Goal: Transaction & Acquisition: Book appointment/travel/reservation

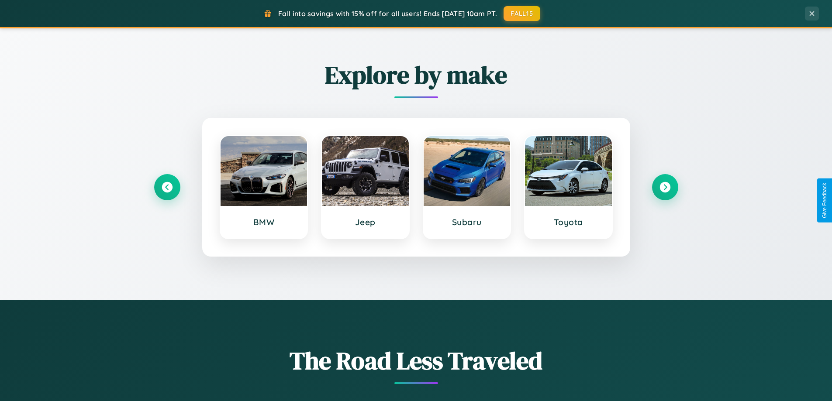
scroll to position [1680, 0]
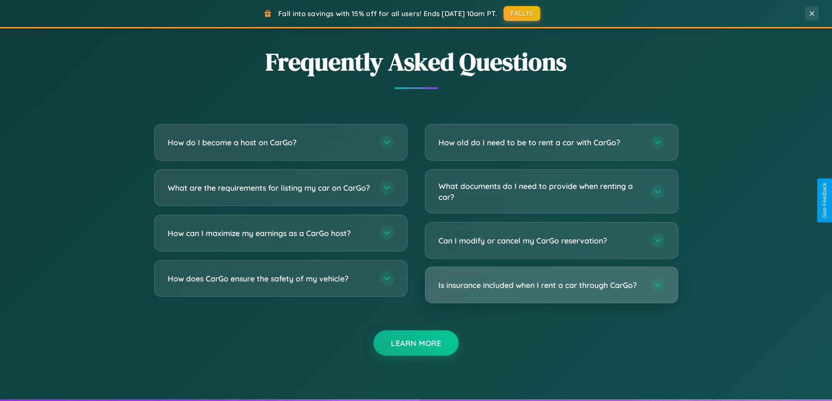
click at [551, 285] on h3 "Is insurance included when I rent a car through CarGo?" at bounding box center [539, 285] width 203 height 11
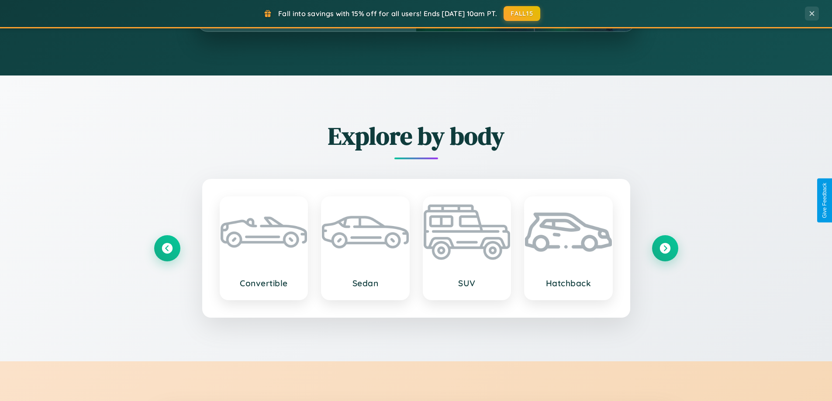
scroll to position [376, 0]
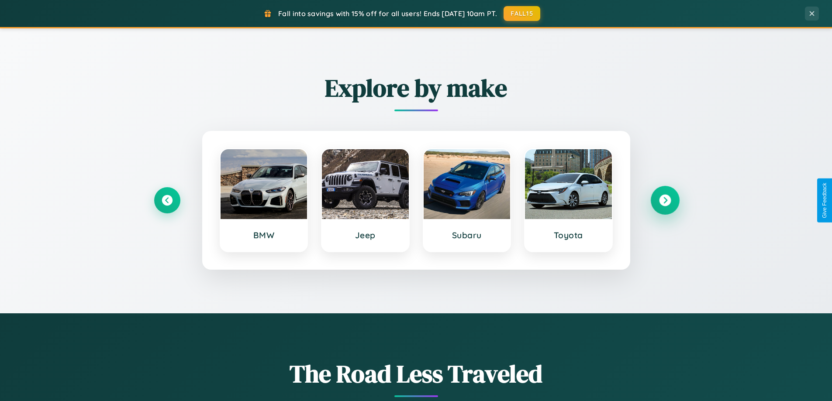
click at [664, 200] on icon at bounding box center [665, 201] width 12 height 12
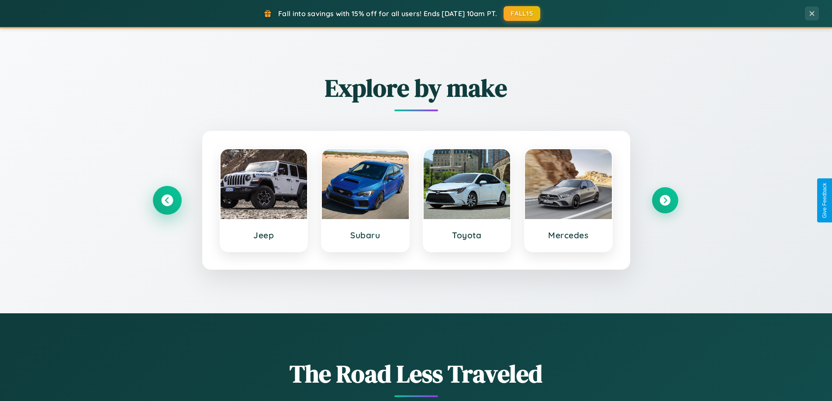
click at [167, 200] on icon at bounding box center [167, 201] width 12 height 12
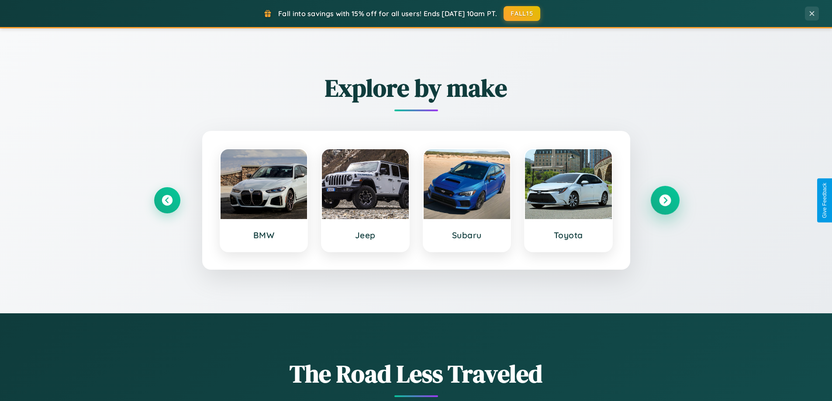
click at [664, 200] on icon at bounding box center [665, 201] width 12 height 12
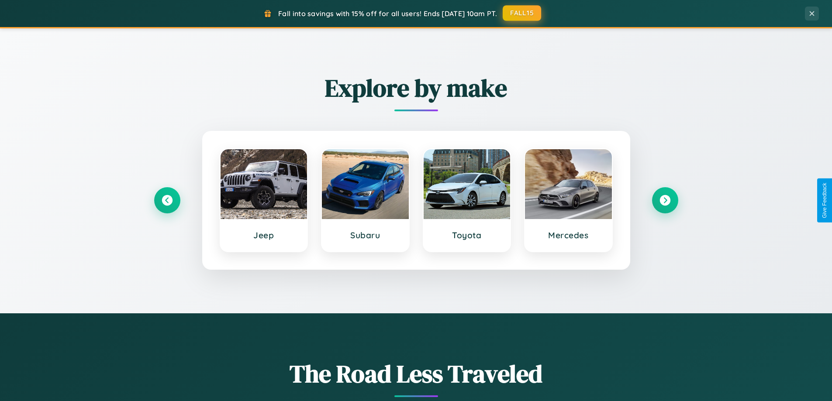
click at [522, 13] on button "FALL15" at bounding box center [521, 13] width 38 height 16
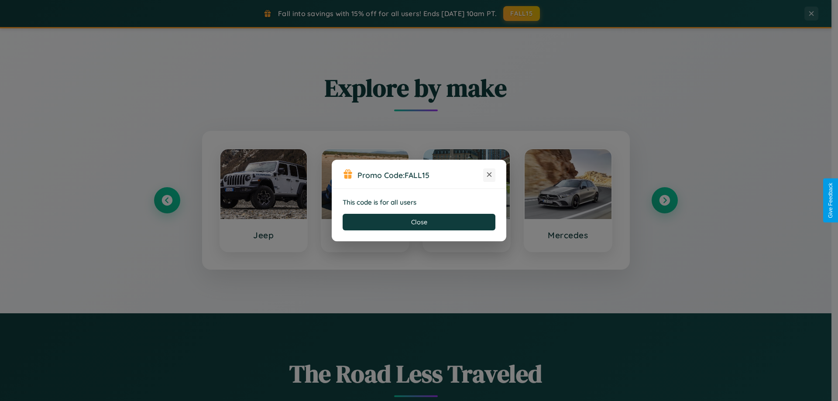
click at [489, 175] on icon at bounding box center [489, 174] width 9 height 9
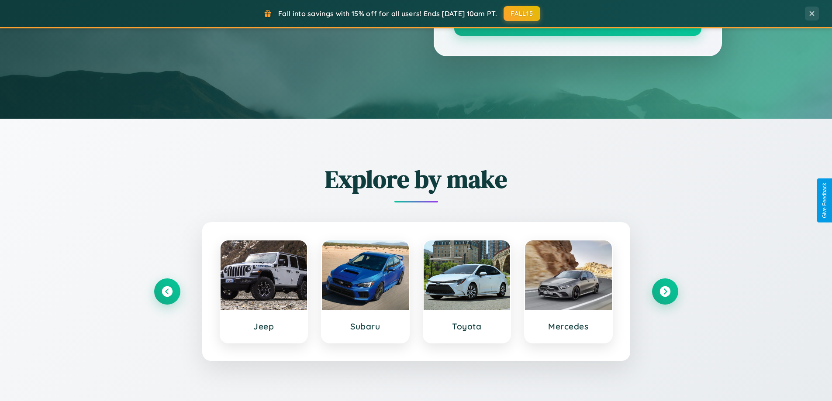
scroll to position [26, 0]
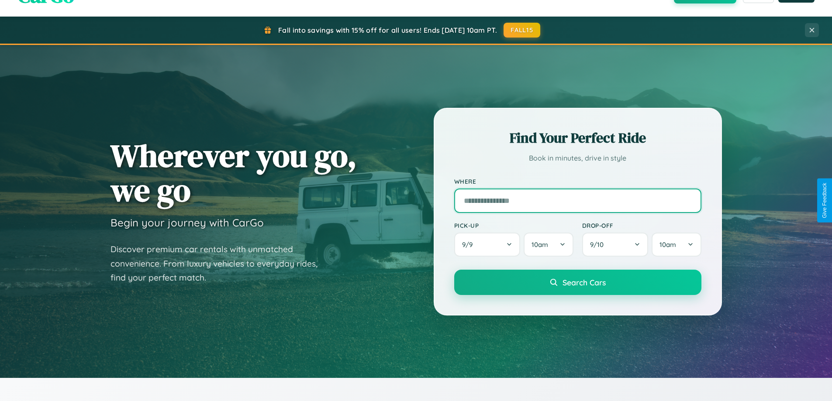
click at [577, 200] on input "text" at bounding box center [577, 201] width 247 height 24
type input "******"
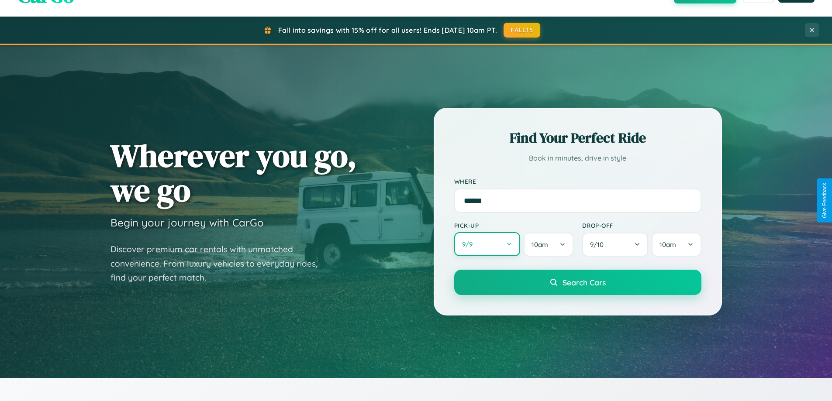
click at [487, 245] on button "9 / 9" at bounding box center [487, 244] width 66 height 24
select select "*"
select select "****"
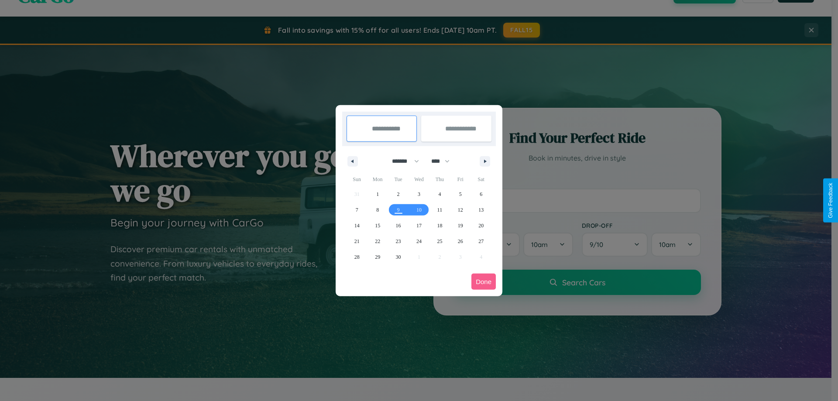
drag, startPoint x: 402, startPoint y: 161, endPoint x: 419, endPoint y: 175, distance: 22.4
click at [402, 161] on select "******* ******** ***** ***** *** **** **** ****** ********* ******* ******** **…" at bounding box center [403, 161] width 37 height 14
select select "*"
drag, startPoint x: 444, startPoint y: 161, endPoint x: 419, endPoint y: 175, distance: 28.9
click at [444, 161] on select "**** **** **** **** **** **** **** **** **** **** **** **** **** **** **** ****…" at bounding box center [440, 161] width 26 height 14
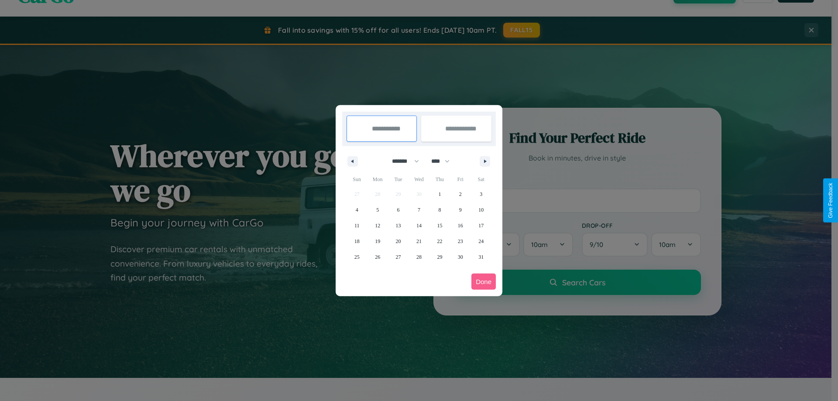
select select "****"
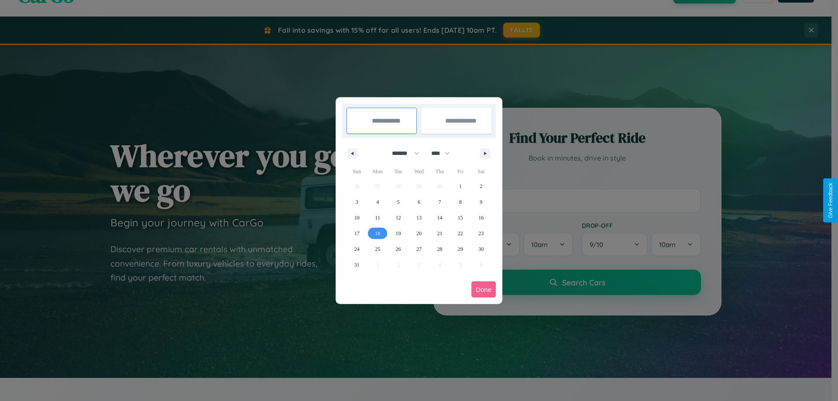
click at [378, 233] on span "18" at bounding box center [377, 234] width 5 height 16
type input "**********"
click at [398, 233] on span "19" at bounding box center [398, 234] width 5 height 16
type input "**********"
click at [484, 289] on button "Done" at bounding box center [483, 290] width 24 height 16
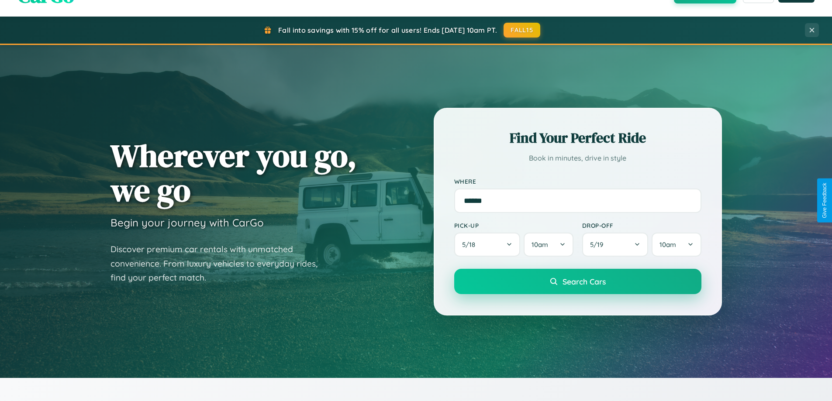
click at [577, 282] on span "Search Cars" at bounding box center [583, 282] width 43 height 10
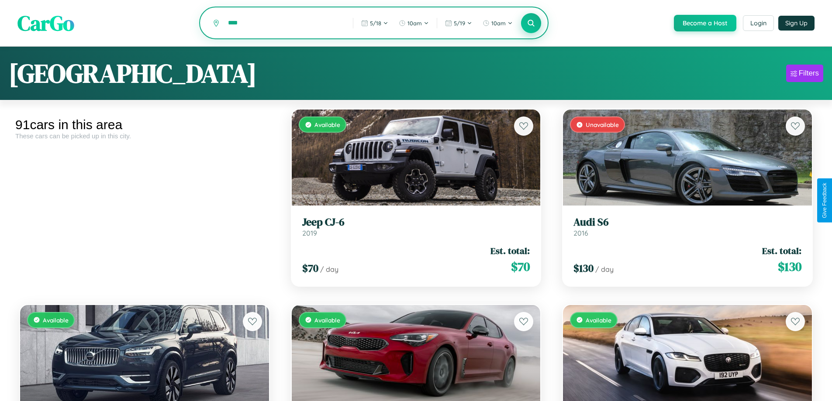
type input "****"
click at [530, 24] on icon at bounding box center [531, 23] width 8 height 8
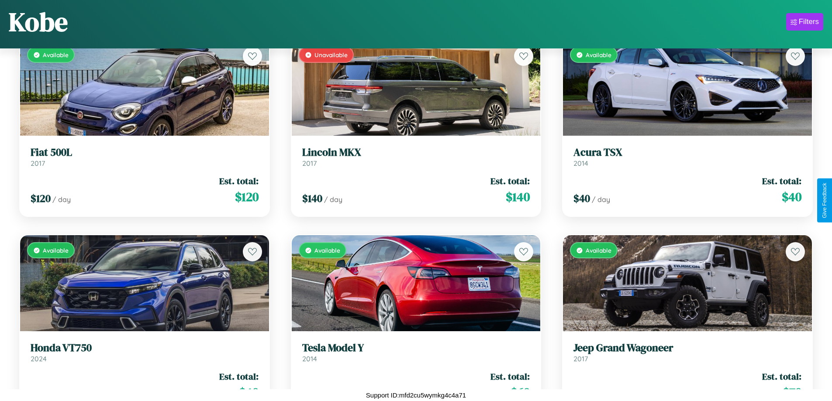
scroll to position [2273, 0]
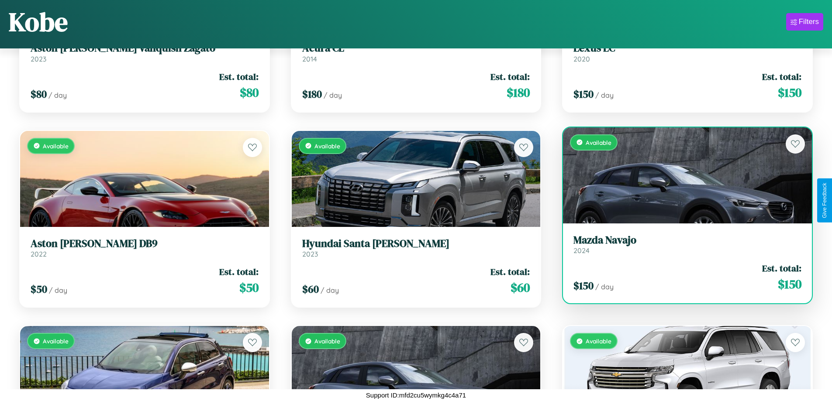
click at [681, 277] on div "$ 150 / day Est. total: $ 150" at bounding box center [687, 277] width 228 height 31
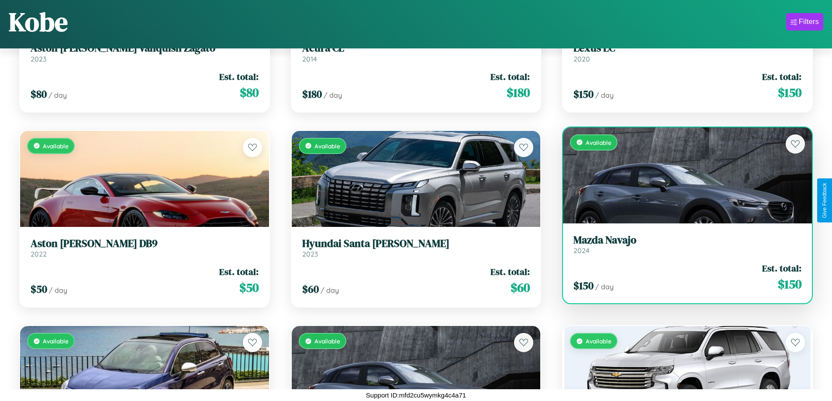
click at [681, 277] on div "$ 150 / day Est. total: $ 150" at bounding box center [687, 277] width 228 height 31
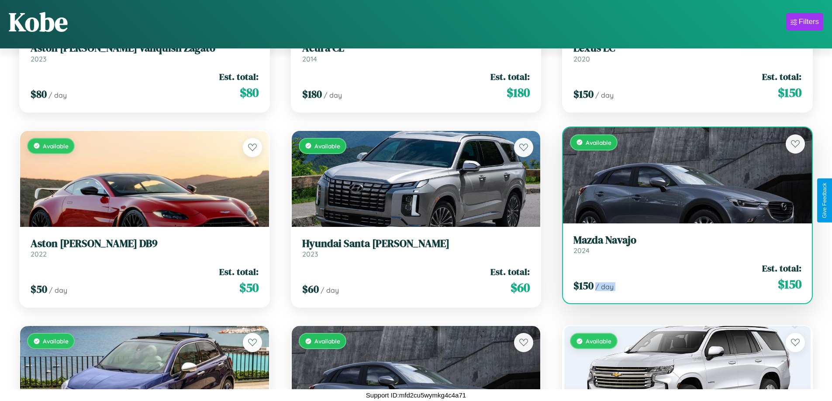
click at [681, 277] on div "$ 150 / day Est. total: $ 150" at bounding box center [687, 277] width 228 height 31
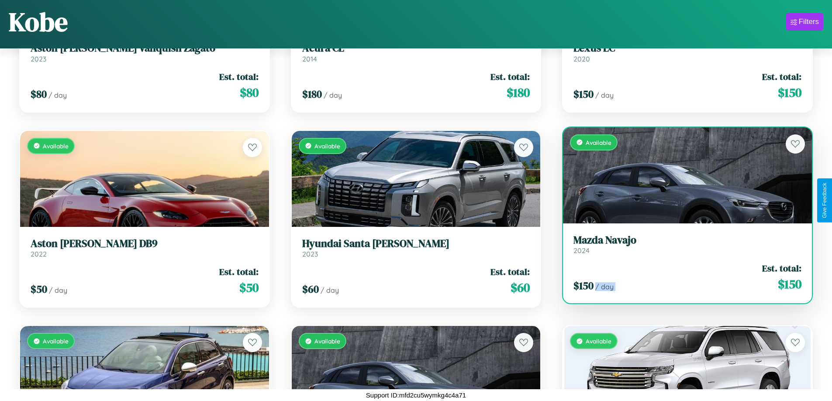
click at [681, 277] on div "$ 150 / day Est. total: $ 150" at bounding box center [687, 277] width 228 height 31
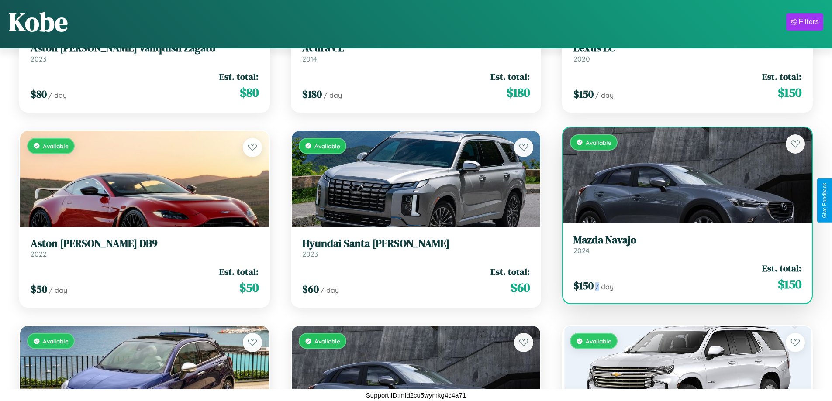
click at [681, 277] on div "$ 150 / day Est. total: $ 150" at bounding box center [687, 277] width 228 height 31
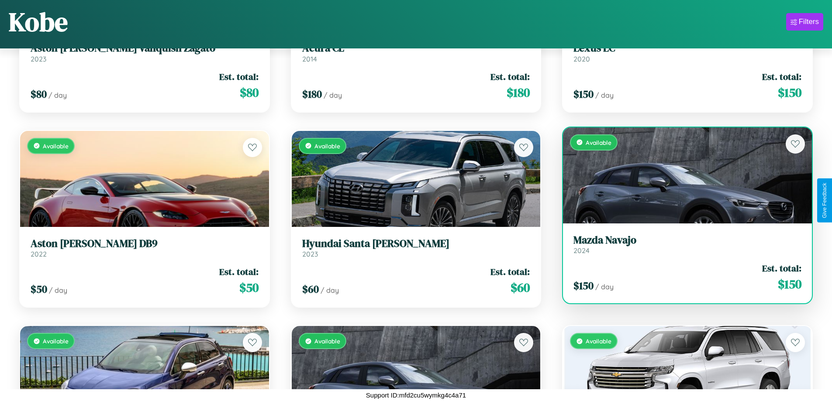
click at [681, 244] on h3 "Mazda Navajo" at bounding box center [687, 240] width 228 height 13
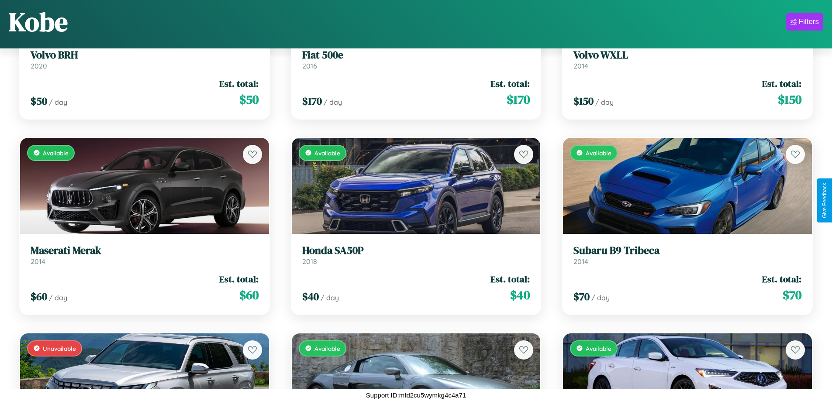
scroll to position [3446, 0]
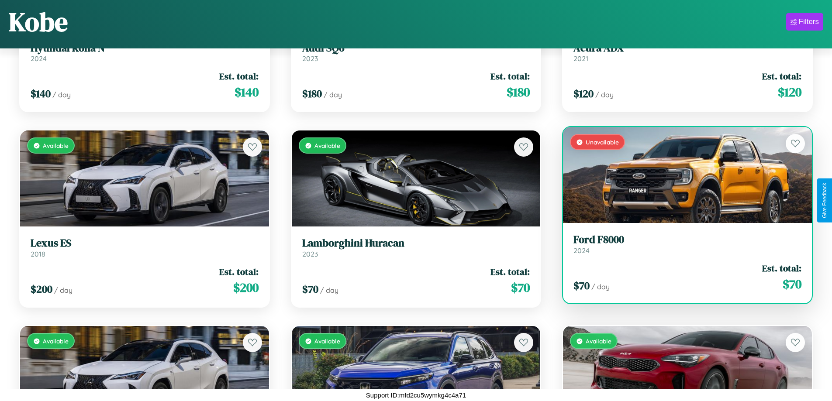
click at [681, 245] on h3 "Ford F8000" at bounding box center [687, 240] width 228 height 13
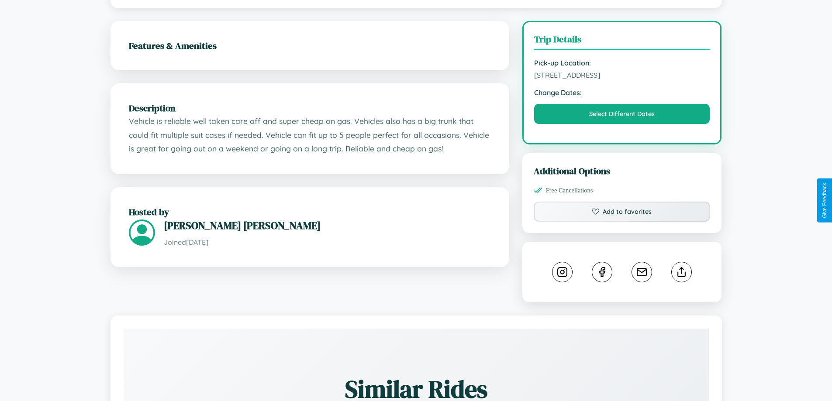
scroll to position [227, 0]
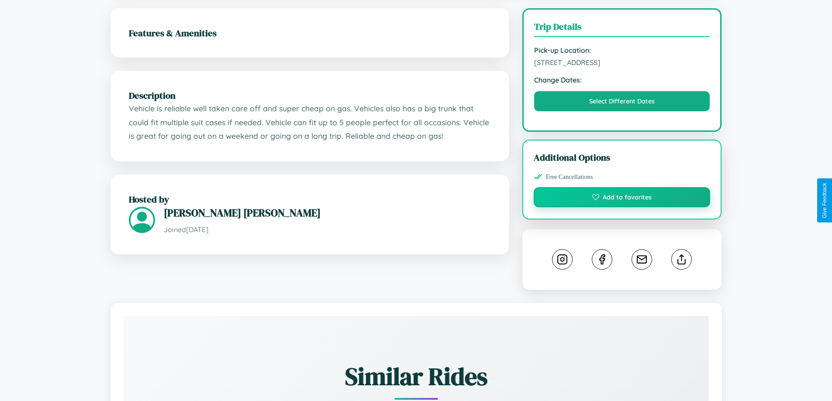
click at [622, 199] on button "Add to favorites" at bounding box center [621, 197] width 177 height 20
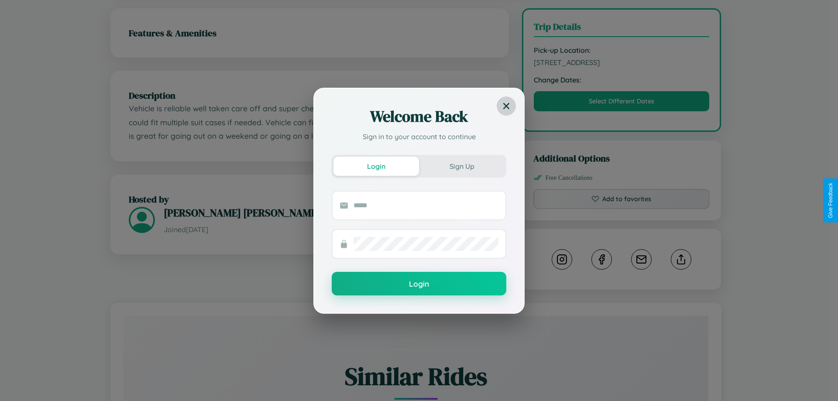
click at [506, 106] on icon at bounding box center [506, 106] width 6 height 6
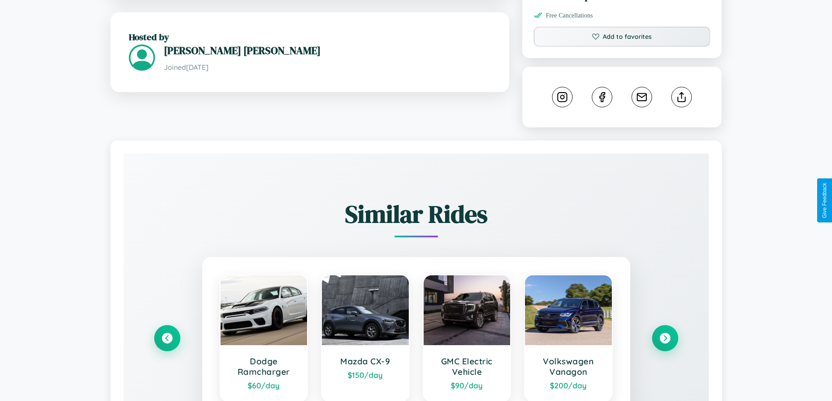
scroll to position [486, 0]
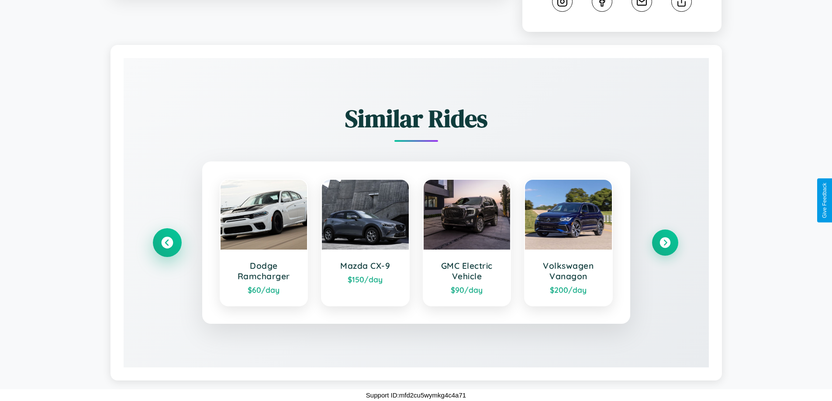
click at [167, 243] on icon at bounding box center [167, 243] width 12 height 12
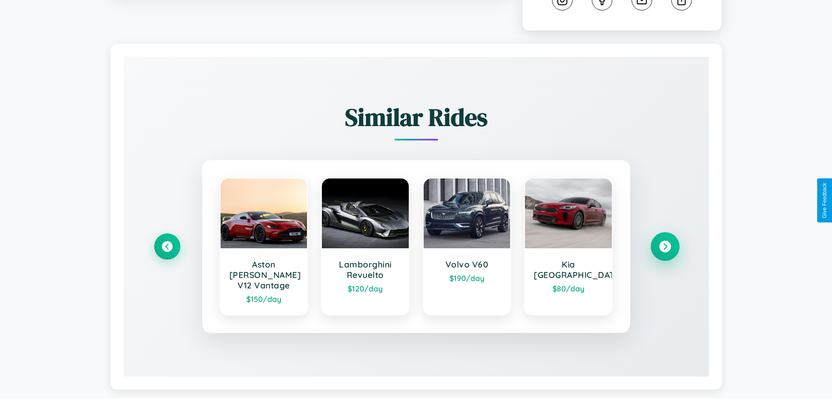
click at [664, 243] on icon at bounding box center [665, 247] width 12 height 12
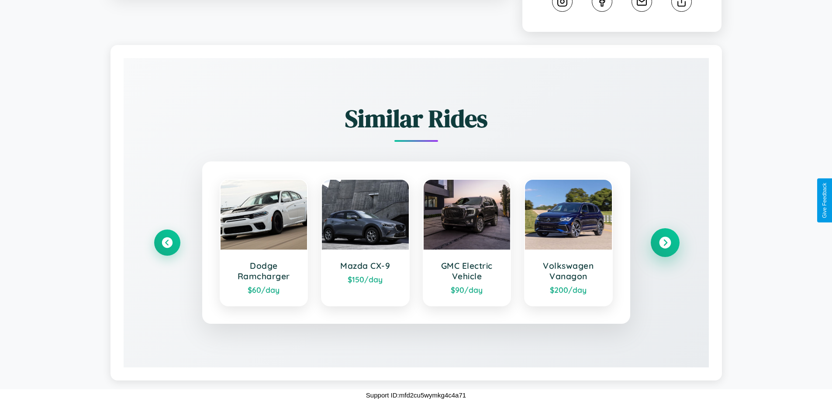
click at [664, 243] on icon at bounding box center [665, 243] width 12 height 12
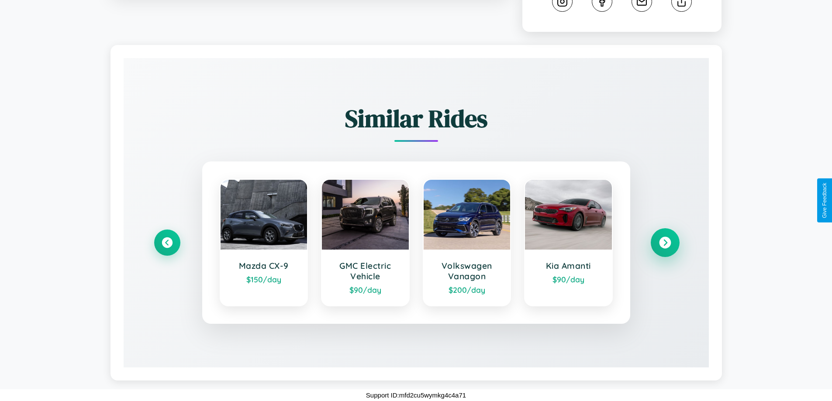
click at [664, 243] on icon at bounding box center [665, 243] width 12 height 12
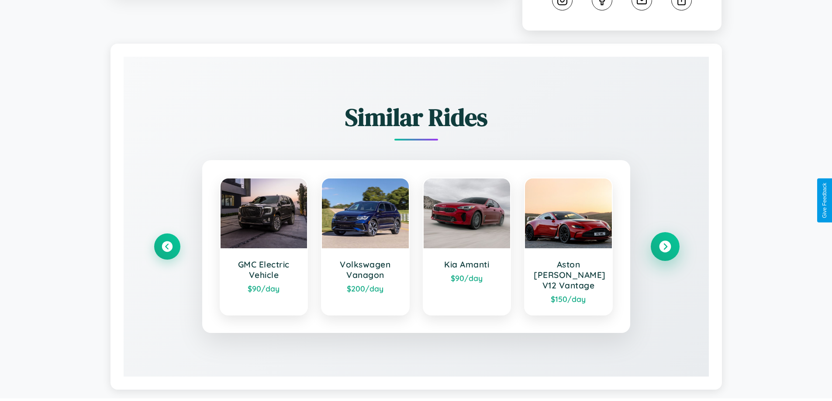
click at [664, 243] on icon at bounding box center [665, 247] width 12 height 12
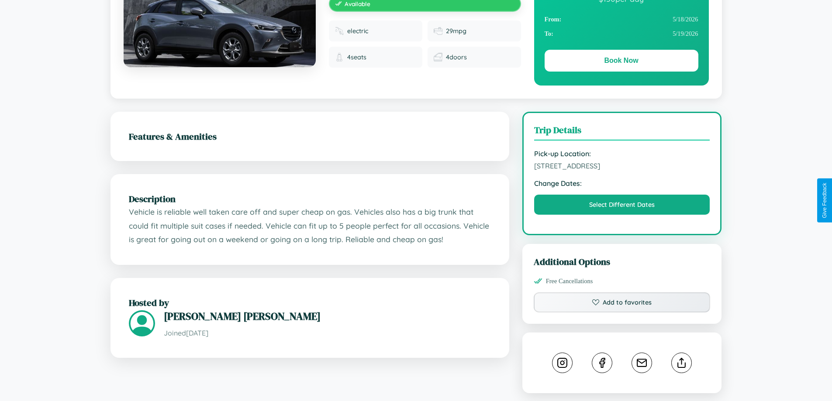
scroll to position [90, 0]
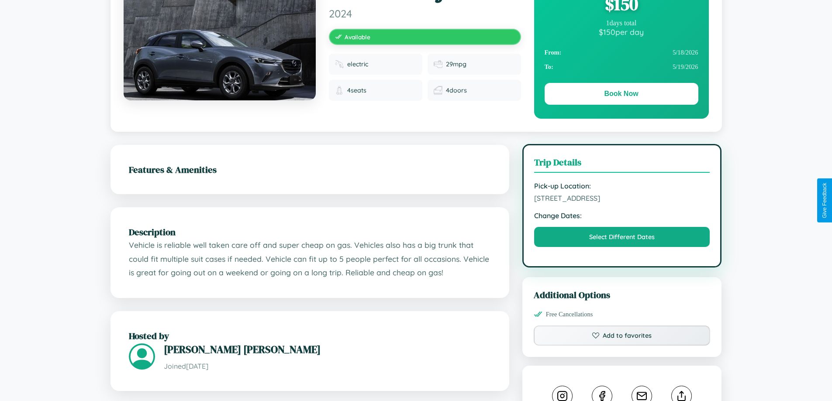
click at [622, 199] on span "[STREET_ADDRESS]" at bounding box center [622, 198] width 176 height 9
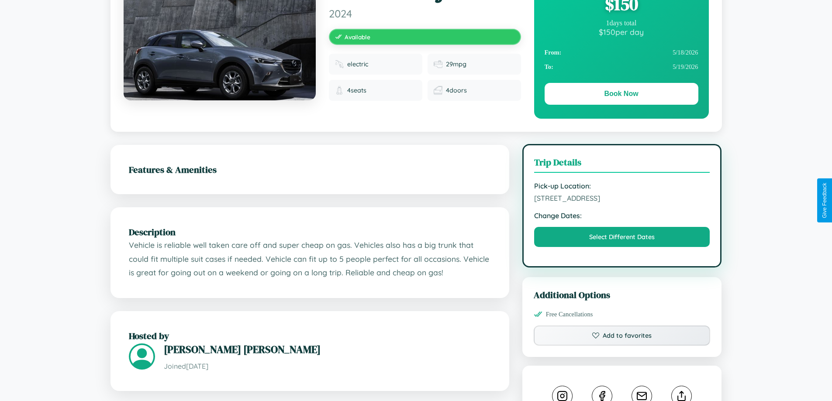
click at [622, 199] on span "[STREET_ADDRESS]" at bounding box center [622, 198] width 176 height 9
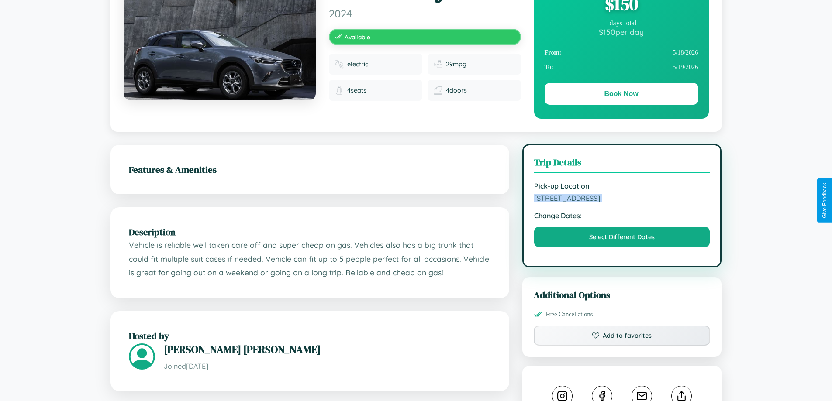
click at [622, 199] on span "[STREET_ADDRESS]" at bounding box center [622, 198] width 176 height 9
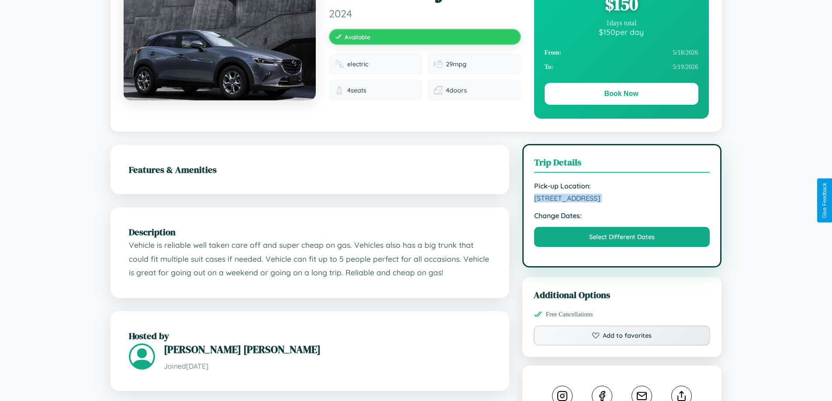
click at [622, 199] on span "[STREET_ADDRESS]" at bounding box center [622, 198] width 176 height 9
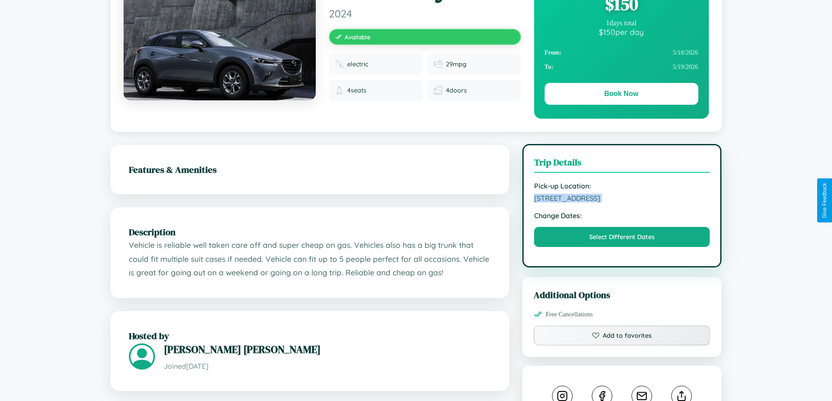
click at [622, 199] on span "[STREET_ADDRESS]" at bounding box center [622, 198] width 176 height 9
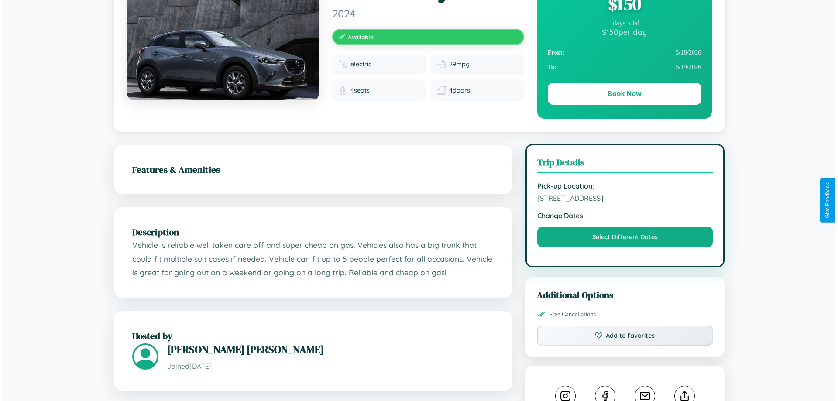
scroll to position [0, 0]
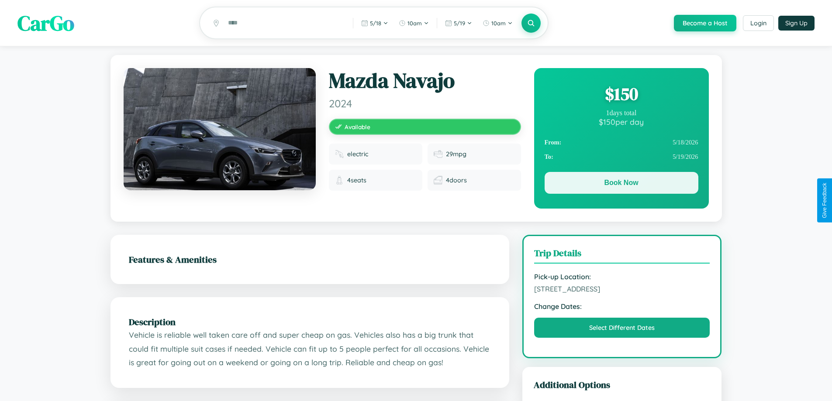
click at [621, 184] on button "Book Now" at bounding box center [621, 183] width 154 height 22
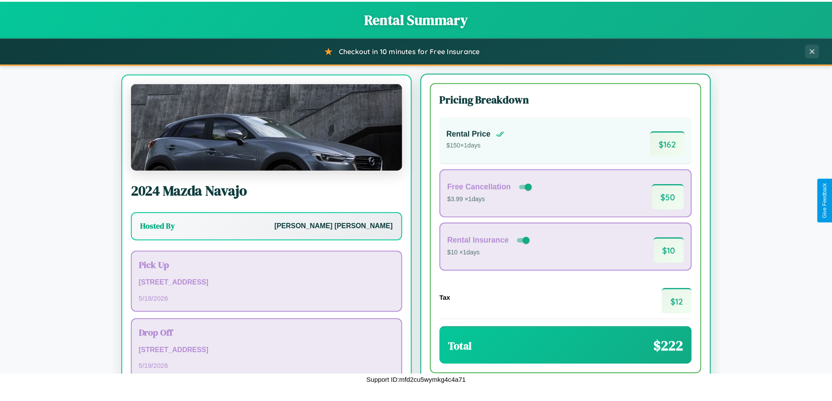
scroll to position [41, 0]
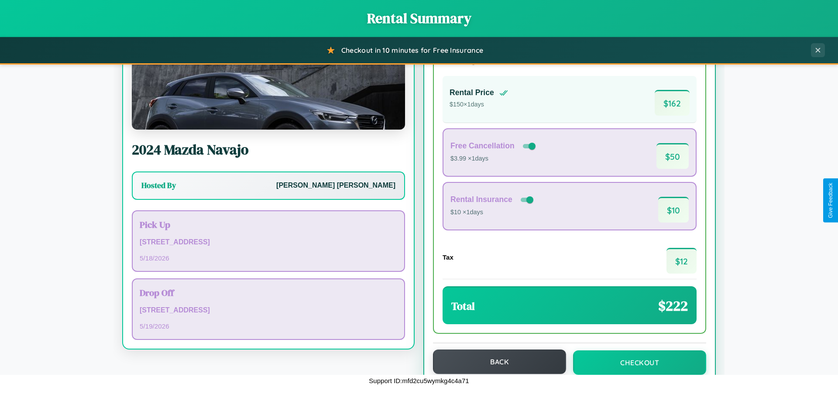
click at [495, 362] on button "Back" at bounding box center [499, 362] width 133 height 24
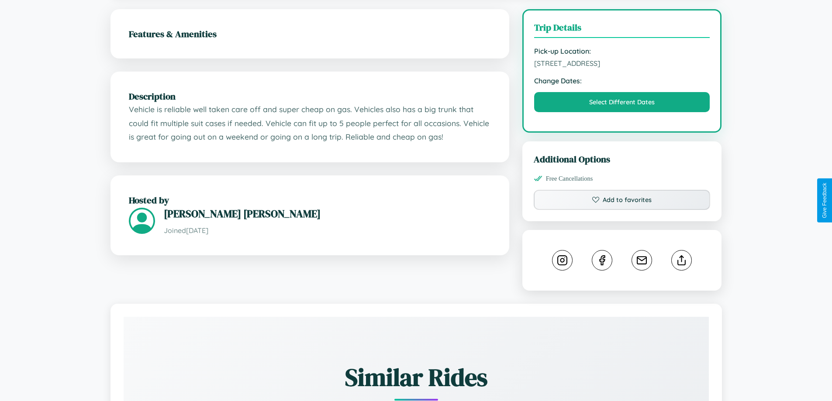
scroll to position [227, 0]
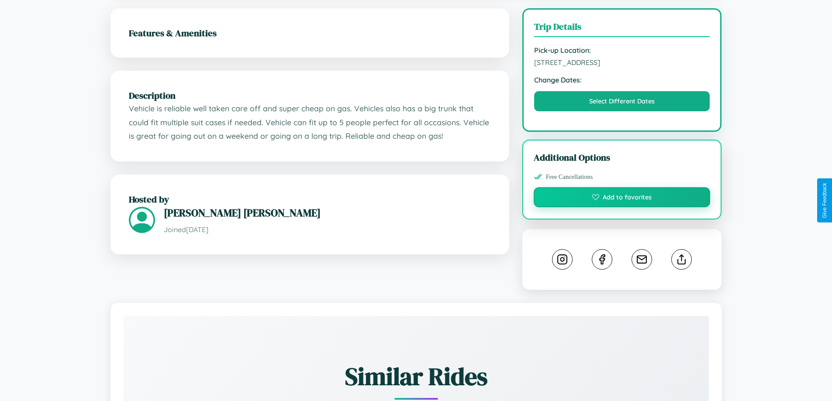
click at [622, 199] on button "Add to favorites" at bounding box center [621, 197] width 177 height 20
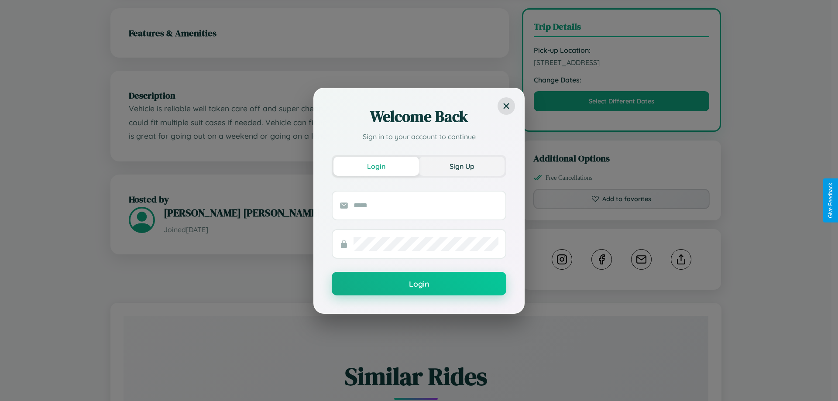
click at [462, 166] on button "Sign Up" at bounding box center [462, 166] width 86 height 19
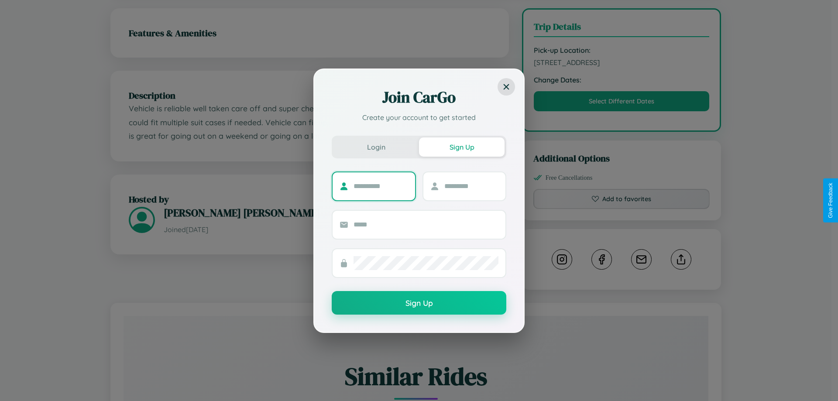
click at [381, 186] on input "text" at bounding box center [381, 186] width 55 height 14
type input "*****"
click at [471, 186] on input "text" at bounding box center [471, 186] width 55 height 14
type input "*****"
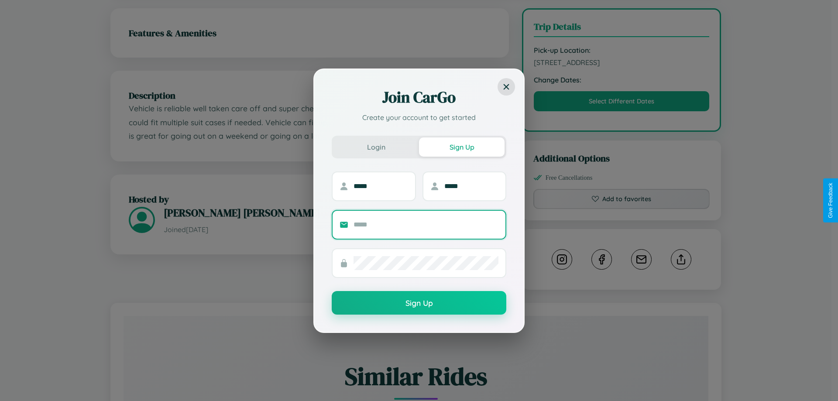
click at [426, 224] on input "text" at bounding box center [426, 225] width 145 height 14
type input "**********"
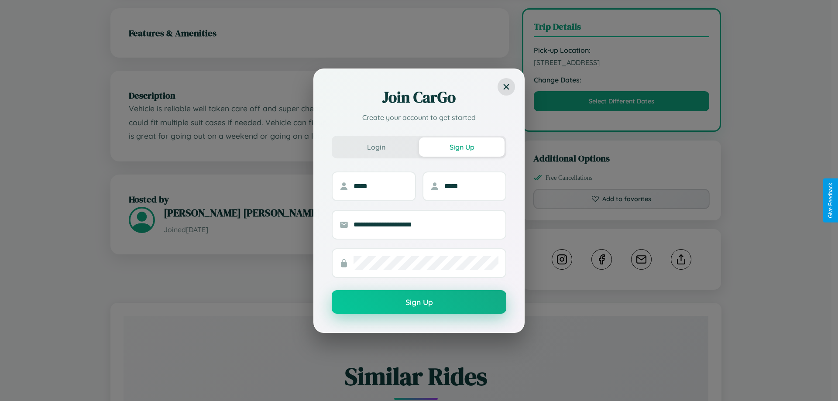
click at [419, 303] on button "Sign Up" at bounding box center [419, 302] width 175 height 24
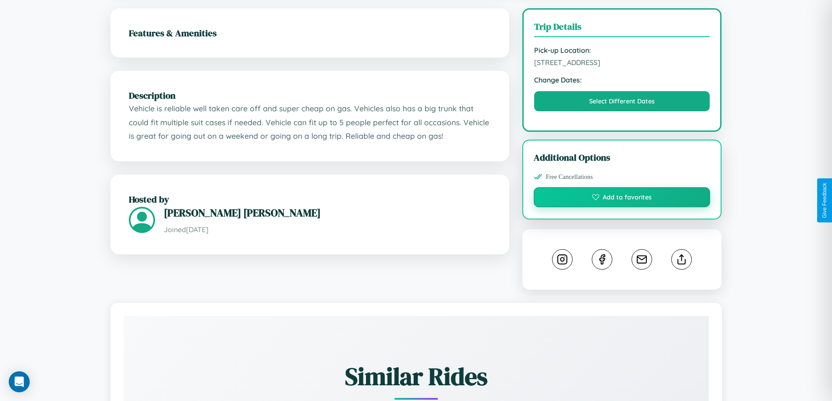
click at [622, 199] on button "Add to favorites" at bounding box center [621, 197] width 177 height 20
